Goal: Information Seeking & Learning: Learn about a topic

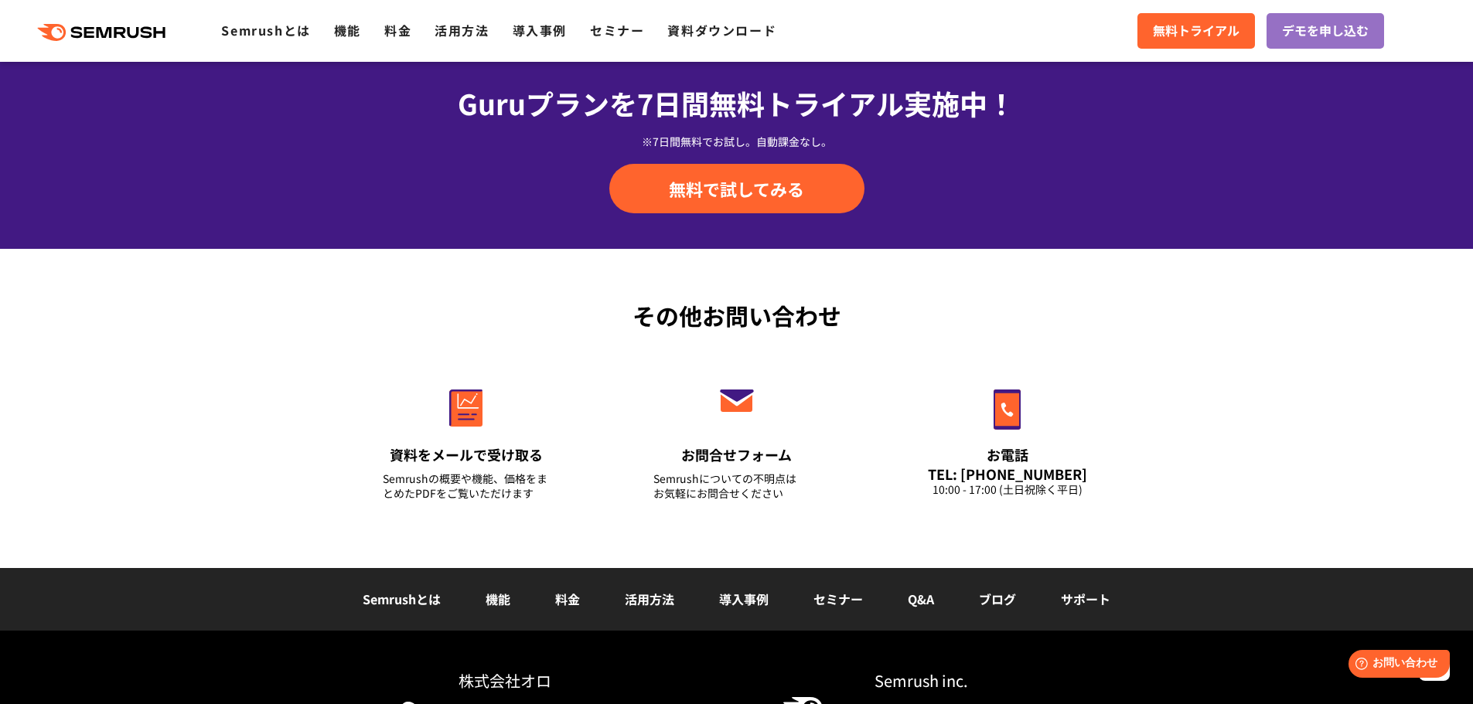
scroll to position [5254, 0]
click at [354, 38] on link "機能" at bounding box center [347, 30] width 27 height 19
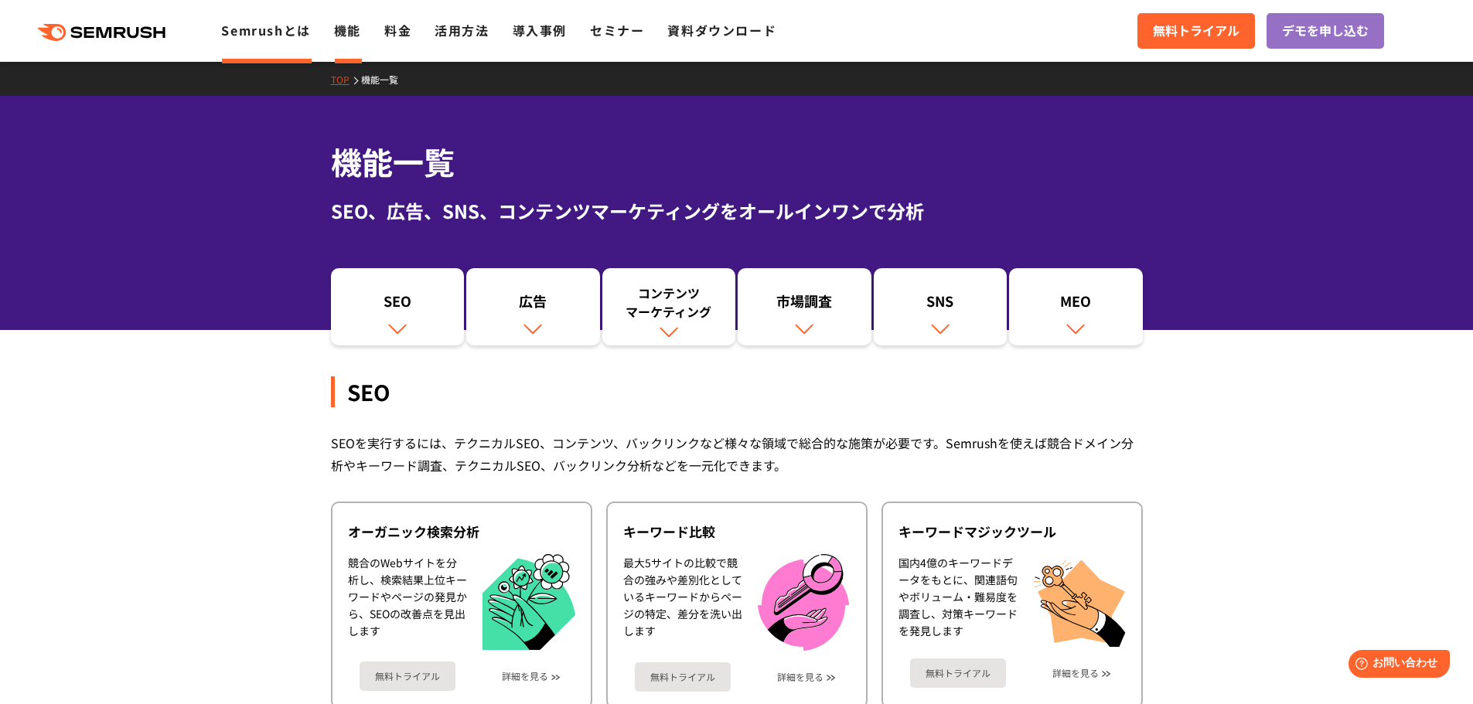
click at [279, 32] on link "Semrushとは" at bounding box center [265, 30] width 89 height 19
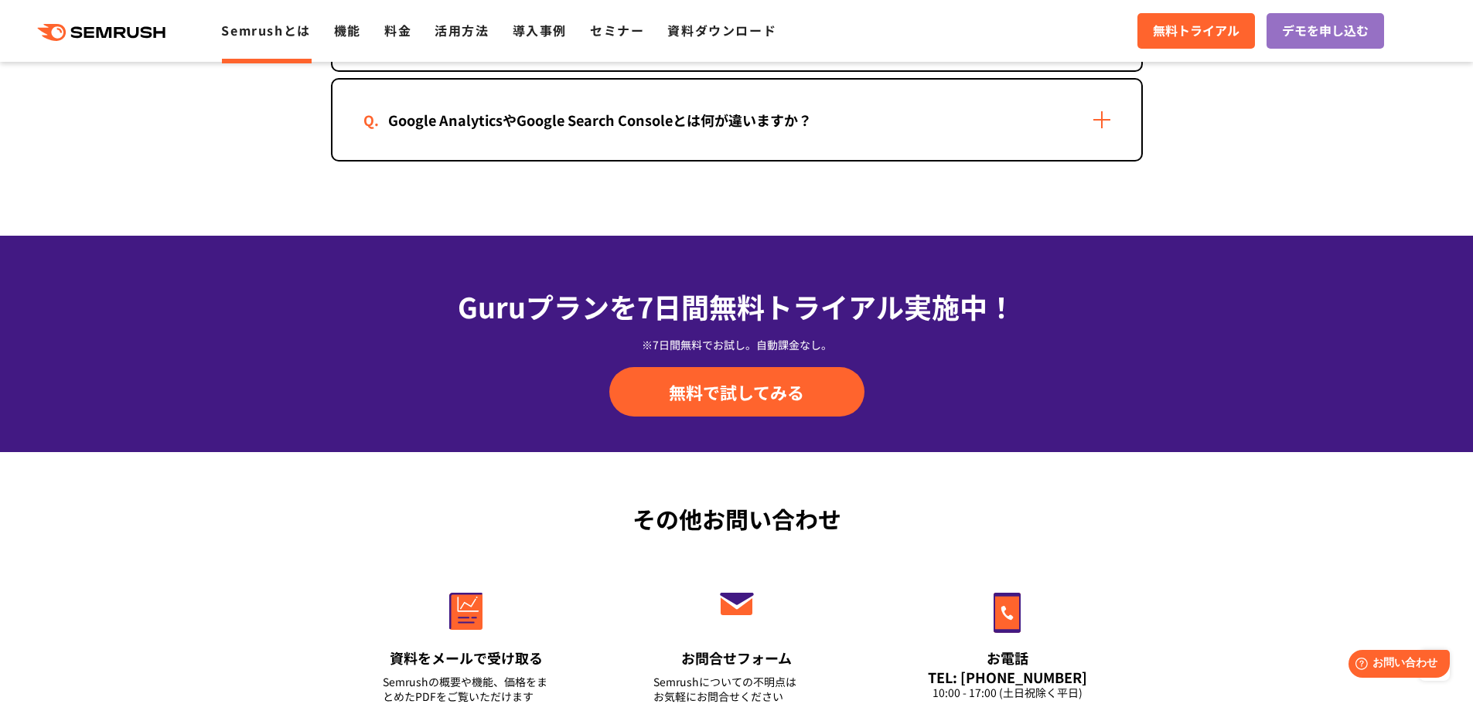
scroll to position [3344, 0]
